Goal: Task Accomplishment & Management: Manage account settings

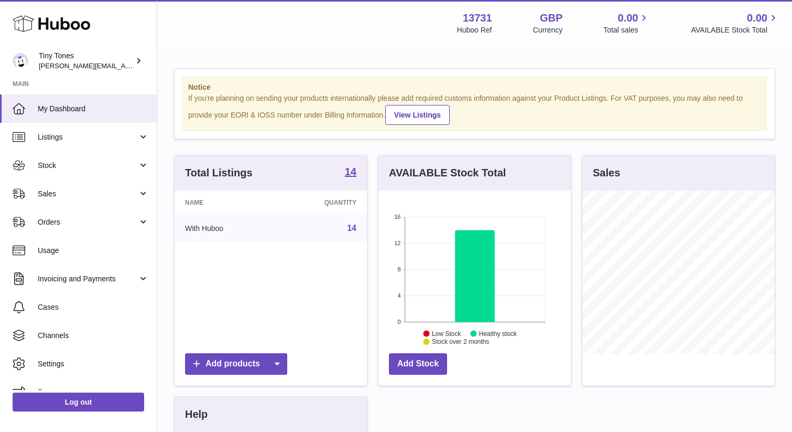
scroll to position [164, 192]
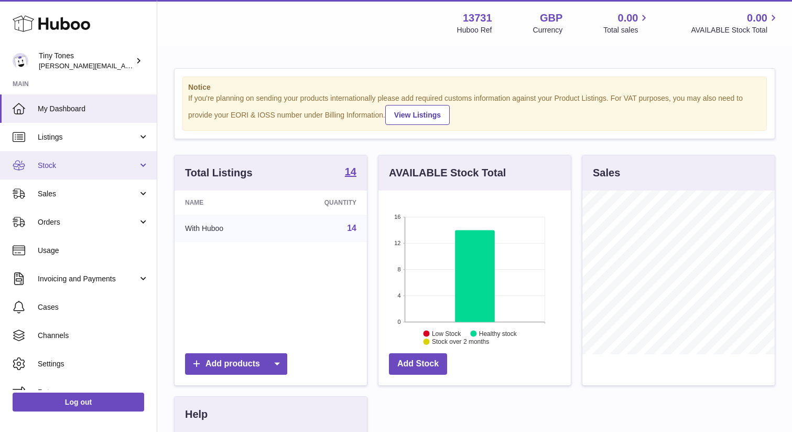
click at [53, 168] on span "Stock" at bounding box center [88, 165] width 100 height 10
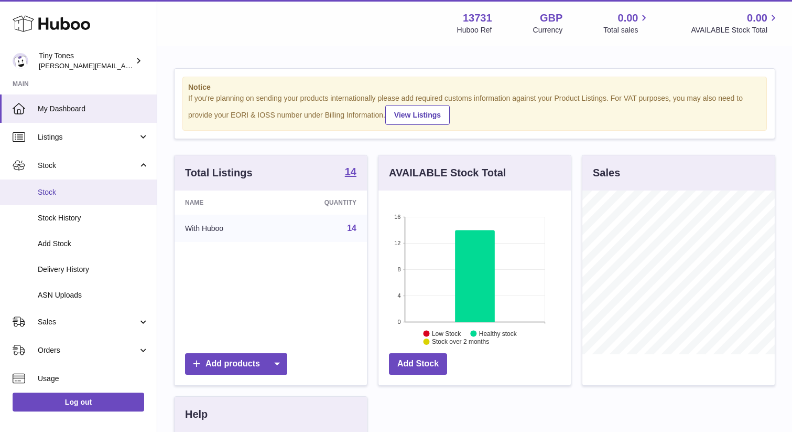
click at [81, 189] on span "Stock" at bounding box center [93, 192] width 111 height 10
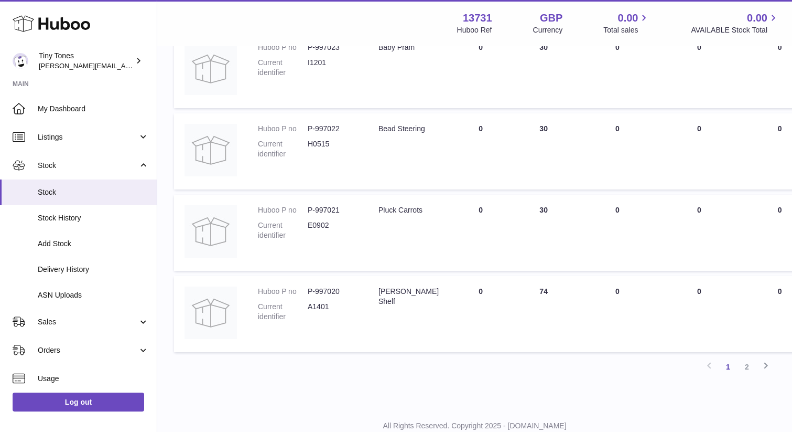
scroll to position [667, 0]
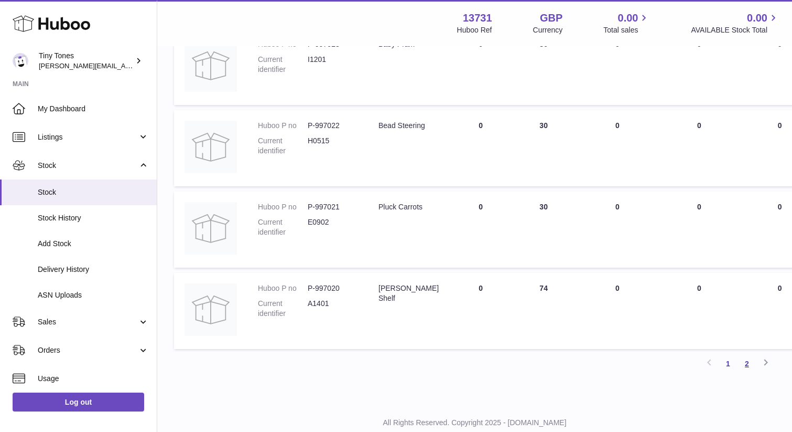
click at [746, 361] on link "2" at bounding box center [747, 363] width 19 height 19
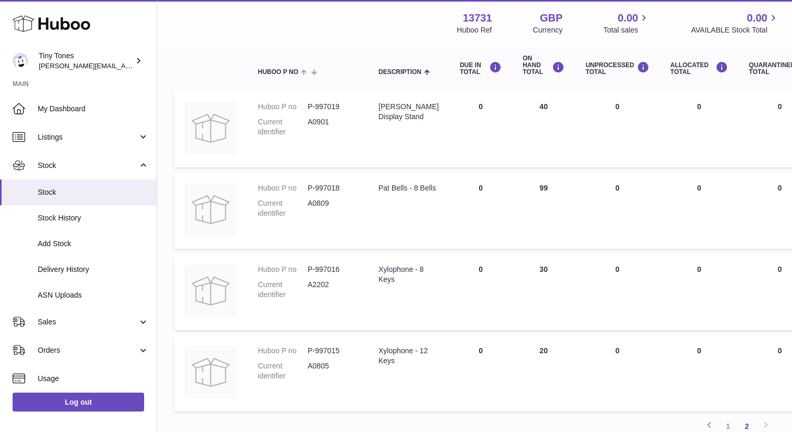
scroll to position [119, 0]
